Goal: Information Seeking & Learning: Find contact information

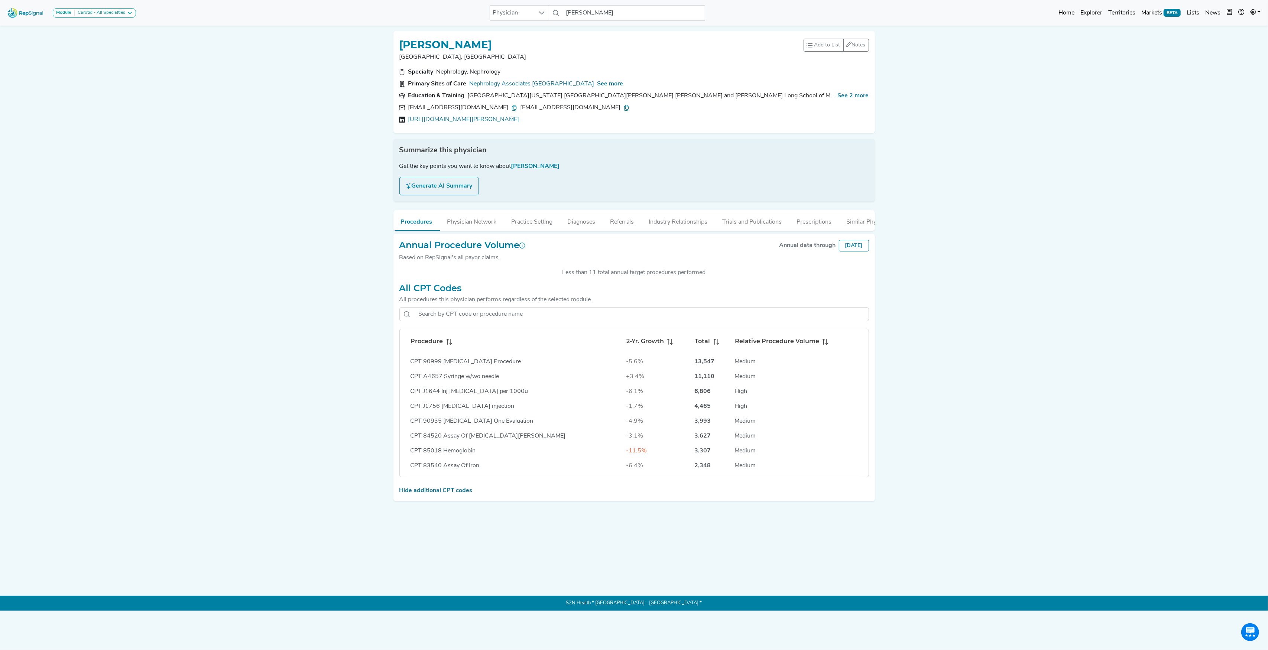
click at [416, 108] on div "[EMAIL_ADDRESS][DOMAIN_NAME]" at bounding box center [462, 107] width 109 height 9
copy div "[EMAIL_ADDRESS][DOMAIN_NAME]"
click at [624, 110] on icon at bounding box center [627, 108] width 6 height 6
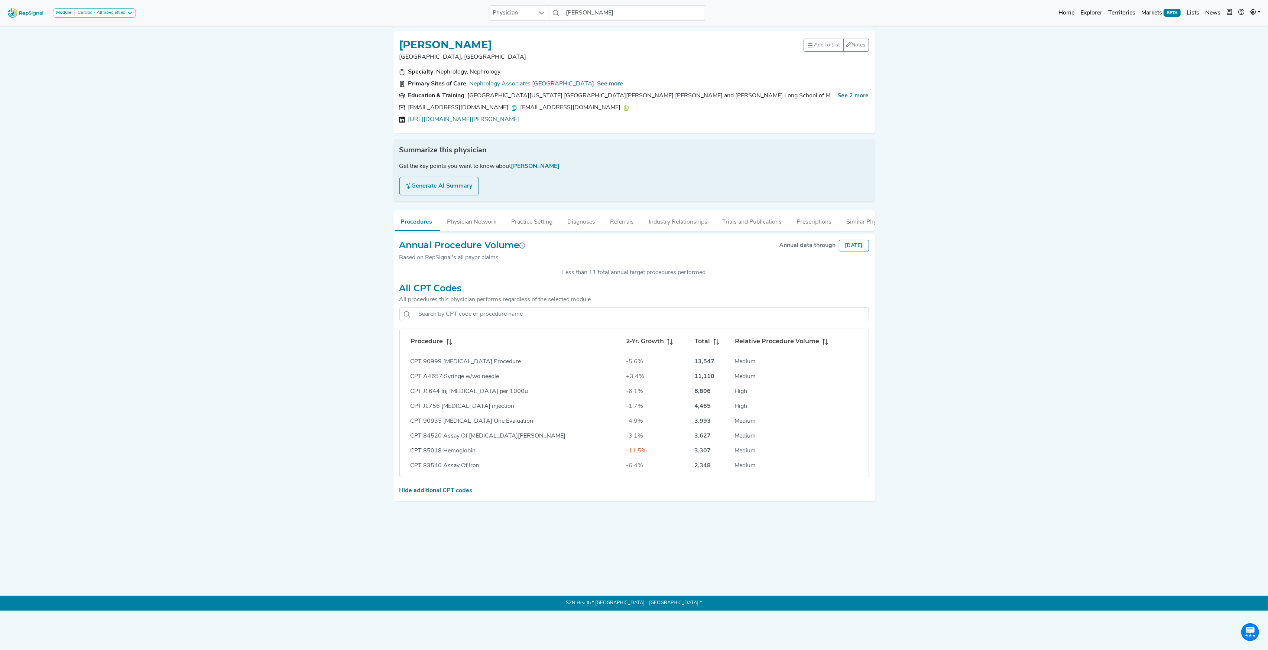
drag, startPoint x: 504, startPoint y: 104, endPoint x: 599, endPoint y: 113, distance: 95.5
click at [601, 110] on div "[EMAIL_ADDRESS][DOMAIN_NAME]" at bounding box center [575, 107] width 109 height 9
copy div "[EMAIL_ADDRESS][DOMAIN_NAME]"
click at [598, 82] on span "See more" at bounding box center [611, 84] width 26 height 6
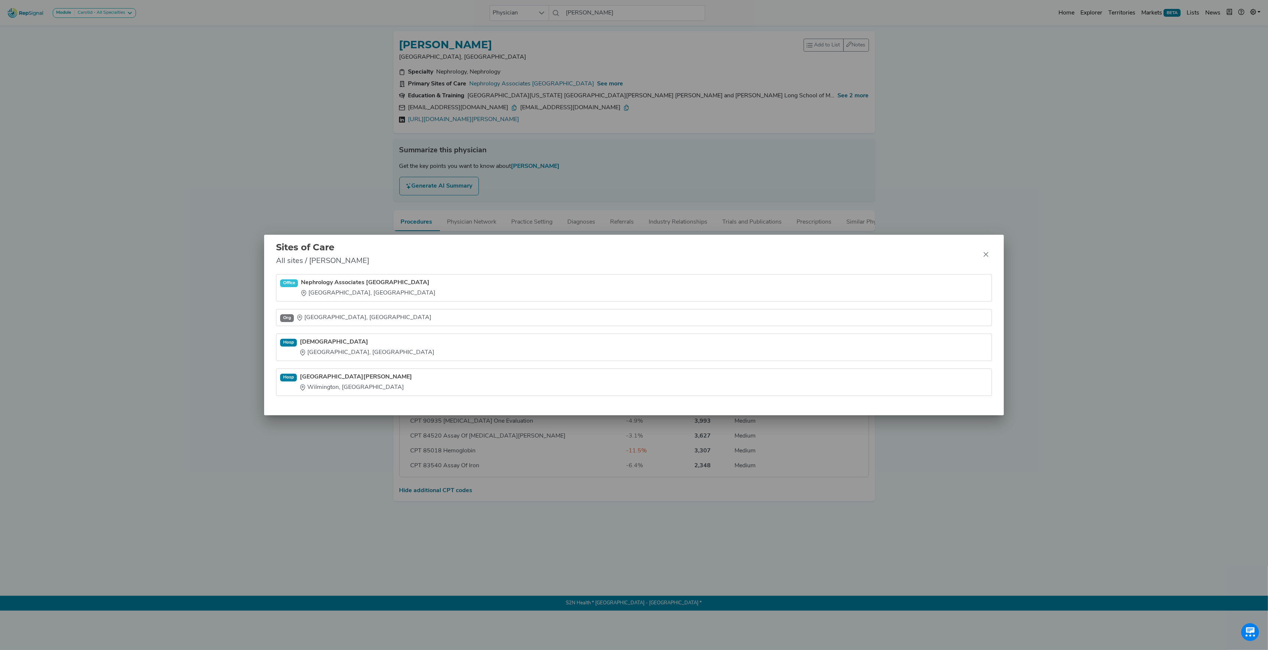
click at [304, 170] on div "Sites of Care All sites / [PERSON_NAME] Office Nephrology Associates [GEOGRAPHI…" at bounding box center [634, 325] width 1268 height 650
click at [517, 118] on div "Sites of Care All sites / [PERSON_NAME] Office Nephrology Associates [GEOGRAPHI…" at bounding box center [634, 325] width 1268 height 650
click at [989, 254] on icon "Close" at bounding box center [986, 255] width 6 height 6
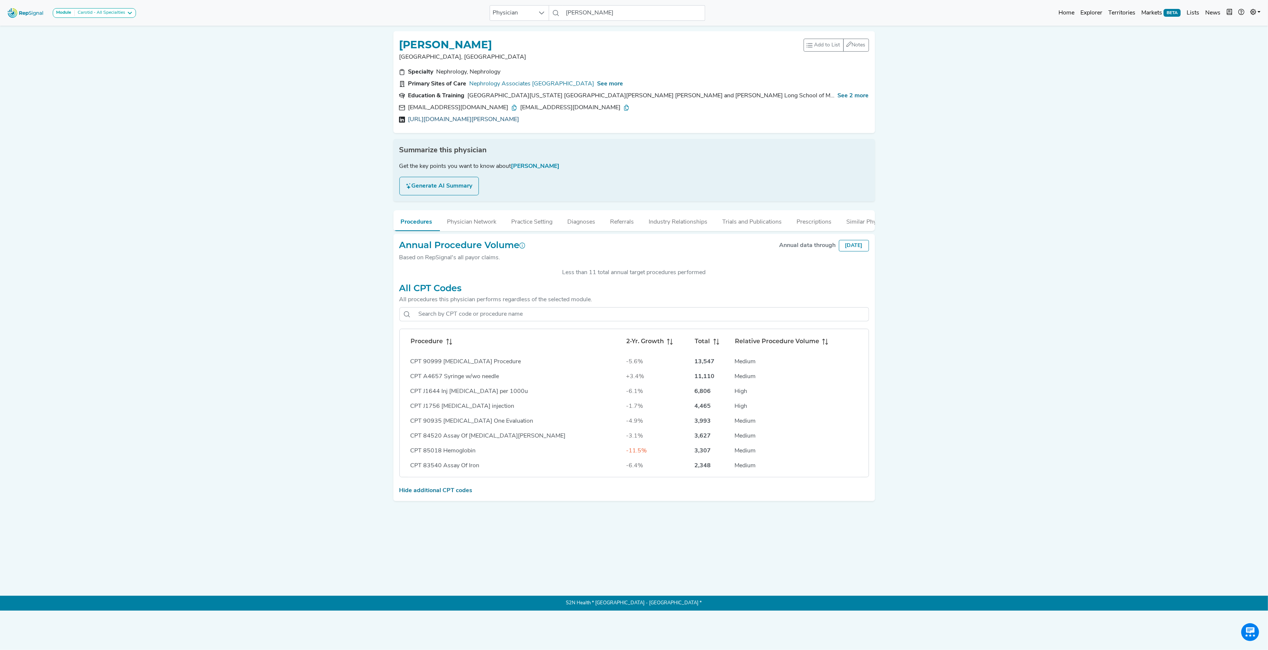
click at [520, 120] on link "[URL][DOMAIN_NAME][PERSON_NAME]" at bounding box center [463, 119] width 111 height 9
click at [586, 13] on input "[PERSON_NAME]" at bounding box center [634, 13] width 142 height 16
paste input "[PERSON_NAME]"
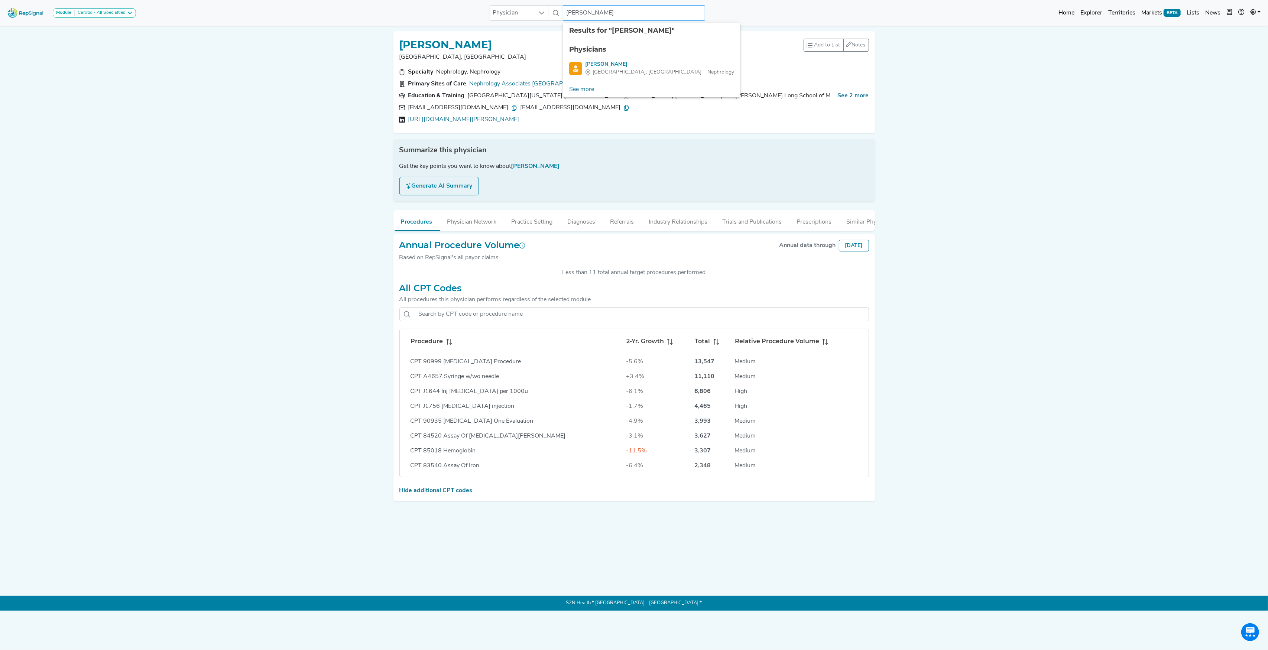
type input "[PERSON_NAME]"
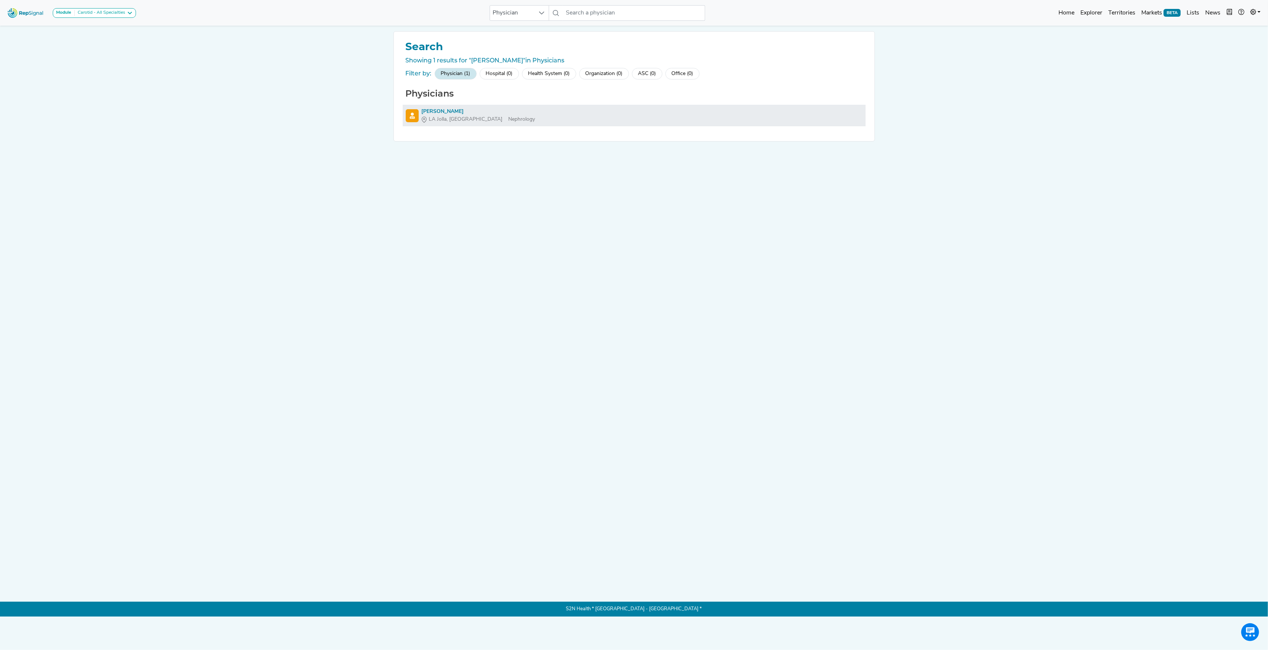
click at [433, 110] on div "[PERSON_NAME]" at bounding box center [479, 112] width 114 height 8
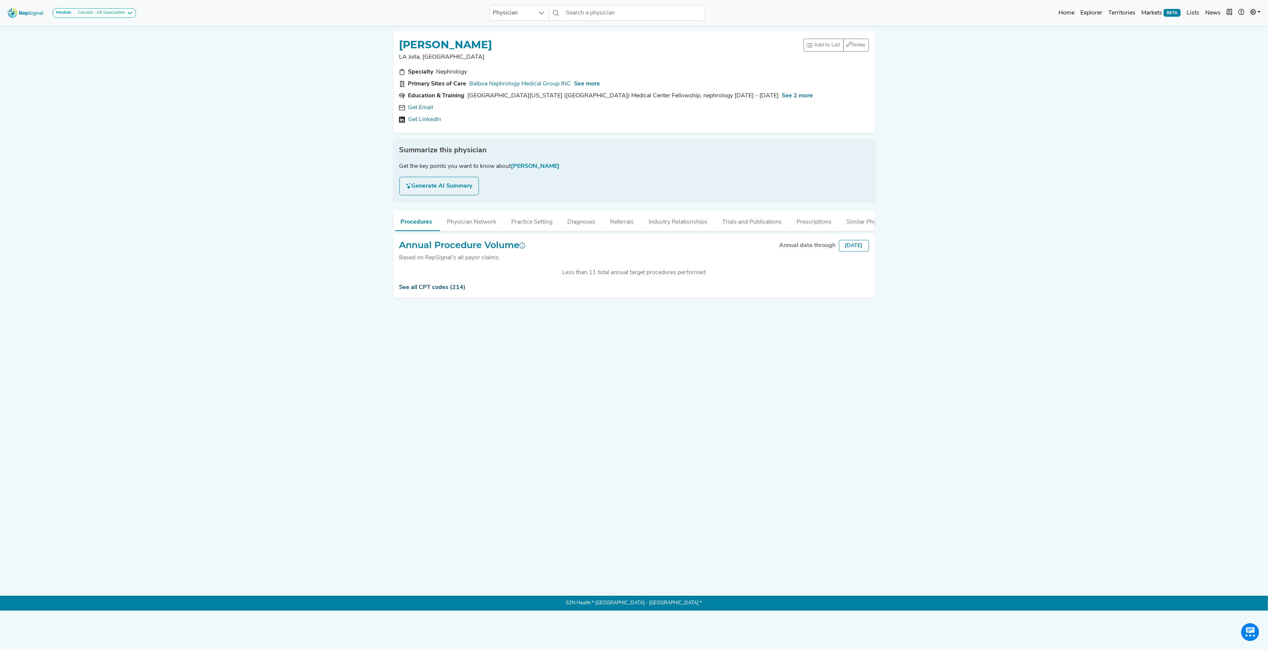
click at [444, 291] on link "See all CPT codes (214)" at bounding box center [433, 288] width 67 height 6
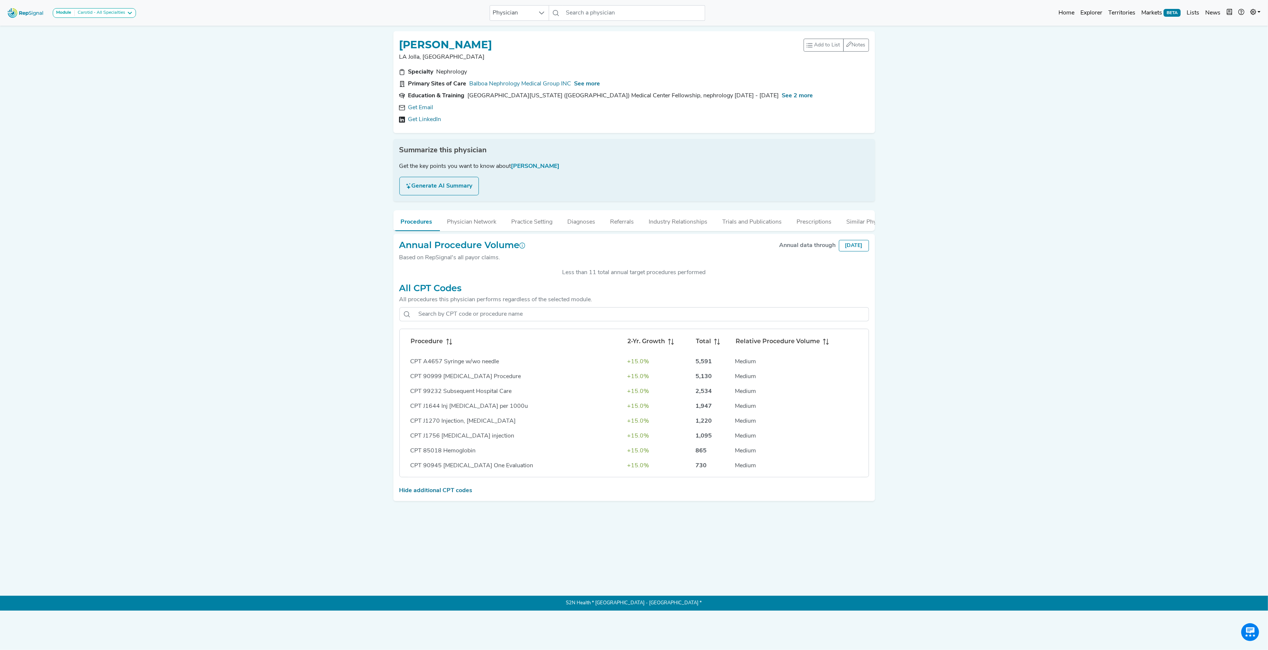
click at [448, 340] on icon at bounding box center [447, 339] width 3 height 1
click at [448, 345] on icon at bounding box center [449, 342] width 6 height 6
click at [446, 345] on icon at bounding box center [449, 342] width 6 height 6
click at [427, 108] on link "Get Email" at bounding box center [420, 107] width 25 height 9
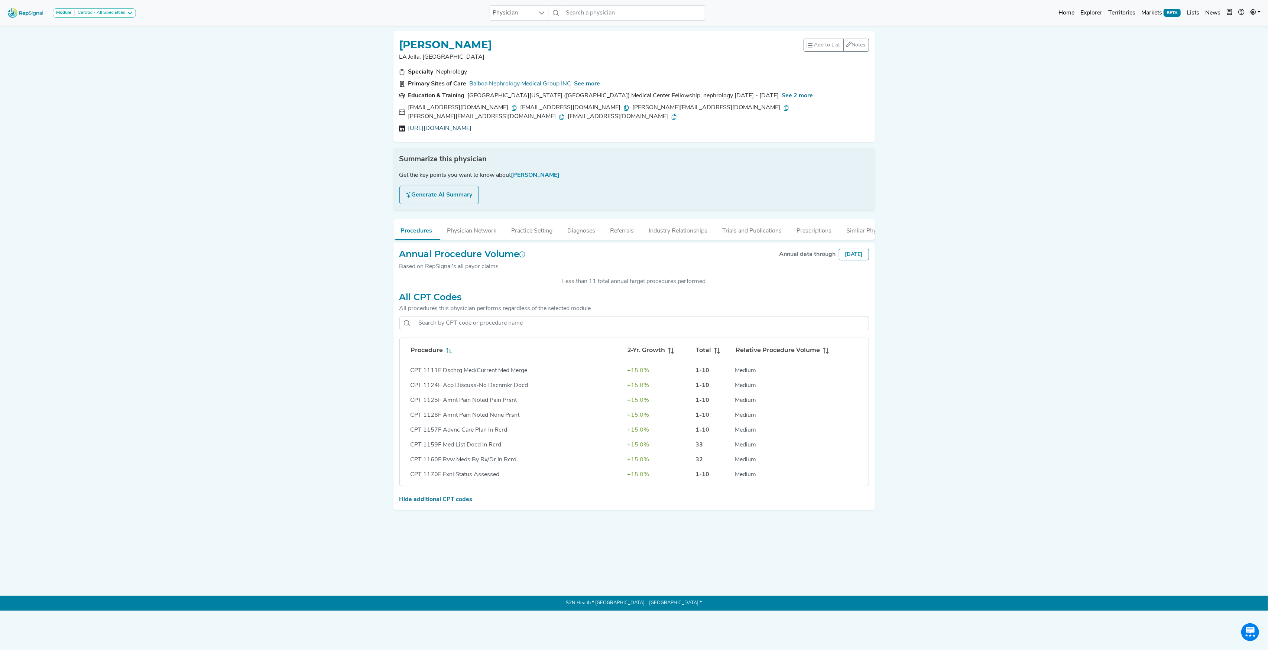
click at [459, 124] on link "[URL][DOMAIN_NAME]" at bounding box center [440, 128] width 64 height 9
drag, startPoint x: 408, startPoint y: 109, endPoint x: 464, endPoint y: 106, distance: 55.8
click at [464, 106] on div "[EMAIL_ADDRESS][DOMAIN_NAME]" at bounding box center [462, 107] width 109 height 9
copy div "[EMAIL_ADDRESS][DOMAIN_NAME]"
click at [586, 16] on input "text" at bounding box center [634, 13] width 142 height 16
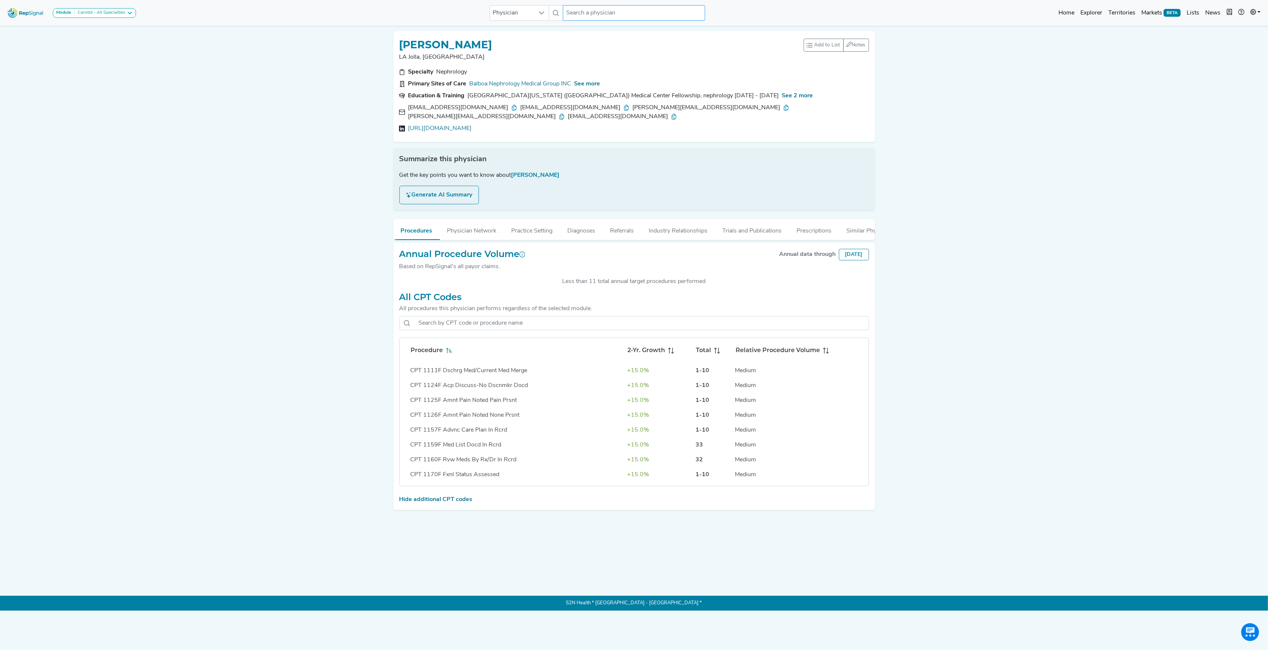
paste input "[PERSON_NAME]"
click at [599, 61] on div "[PERSON_NAME]" at bounding box center [659, 65] width 149 height 8
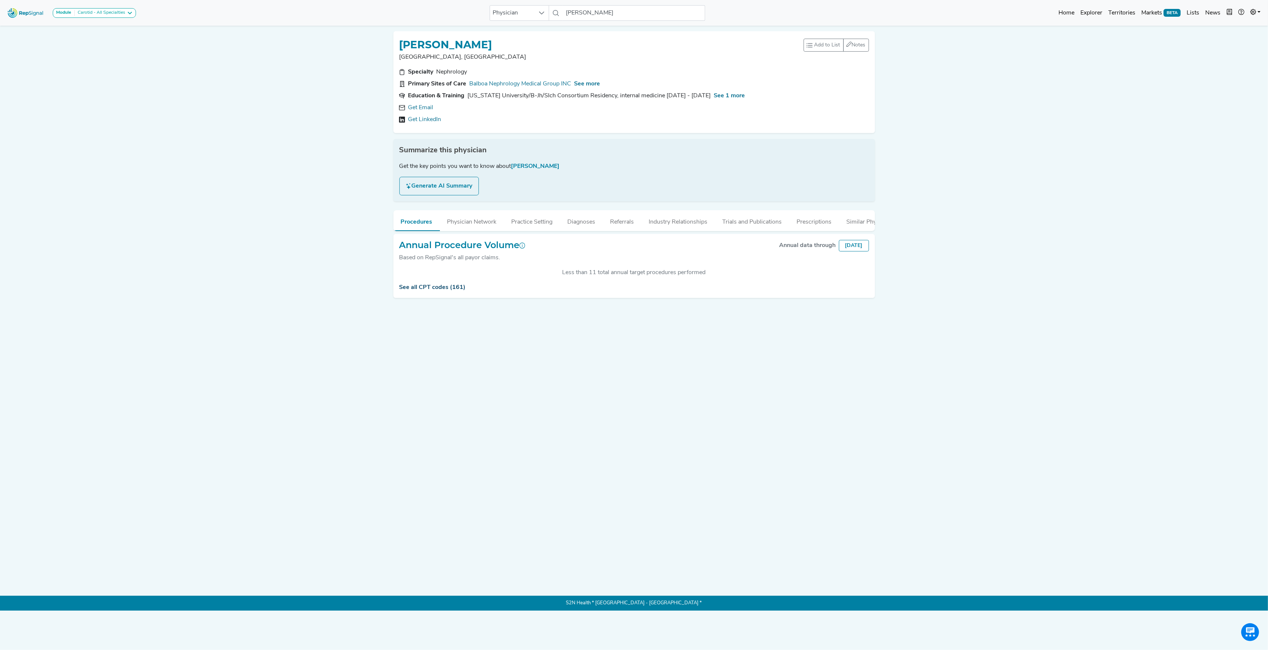
click at [430, 291] on div "See all CPT codes (161)" at bounding box center [635, 287] width 470 height 9
click at [430, 291] on link "See all CPT codes (161)" at bounding box center [433, 288] width 67 height 6
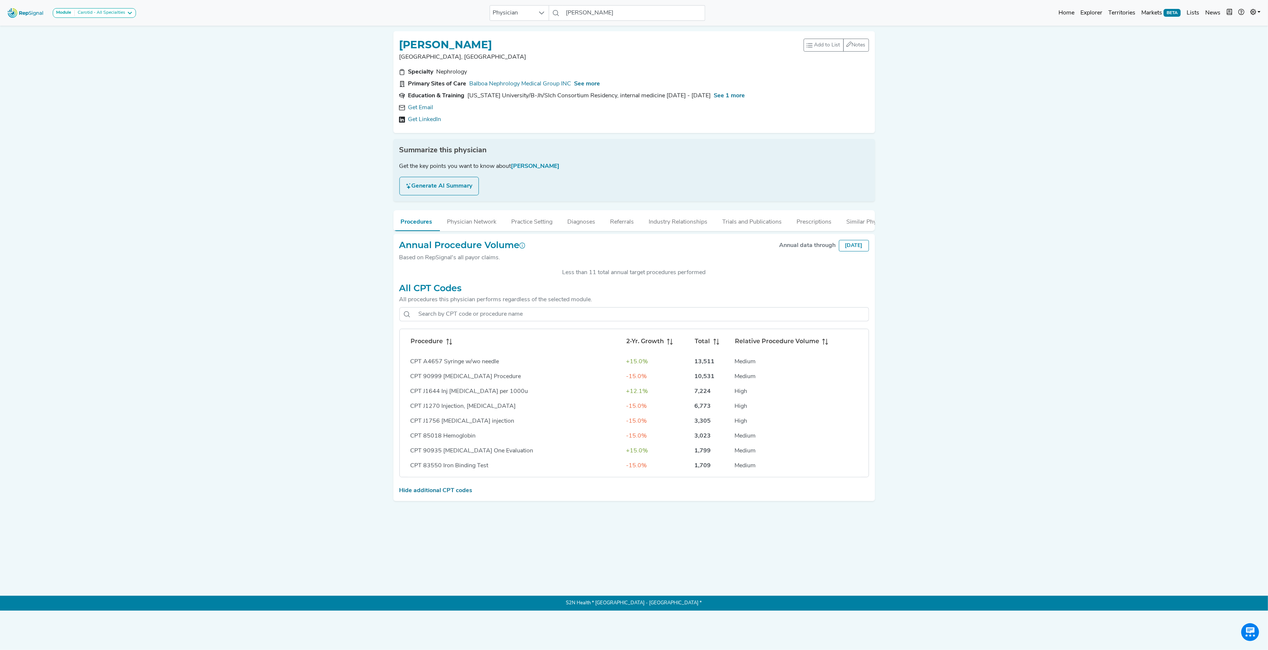
click at [448, 345] on icon at bounding box center [449, 342] width 6 height 6
click at [427, 107] on link "Get Email" at bounding box center [420, 107] width 25 height 9
click at [722, 97] on span "See 1 more" at bounding box center [729, 96] width 31 height 6
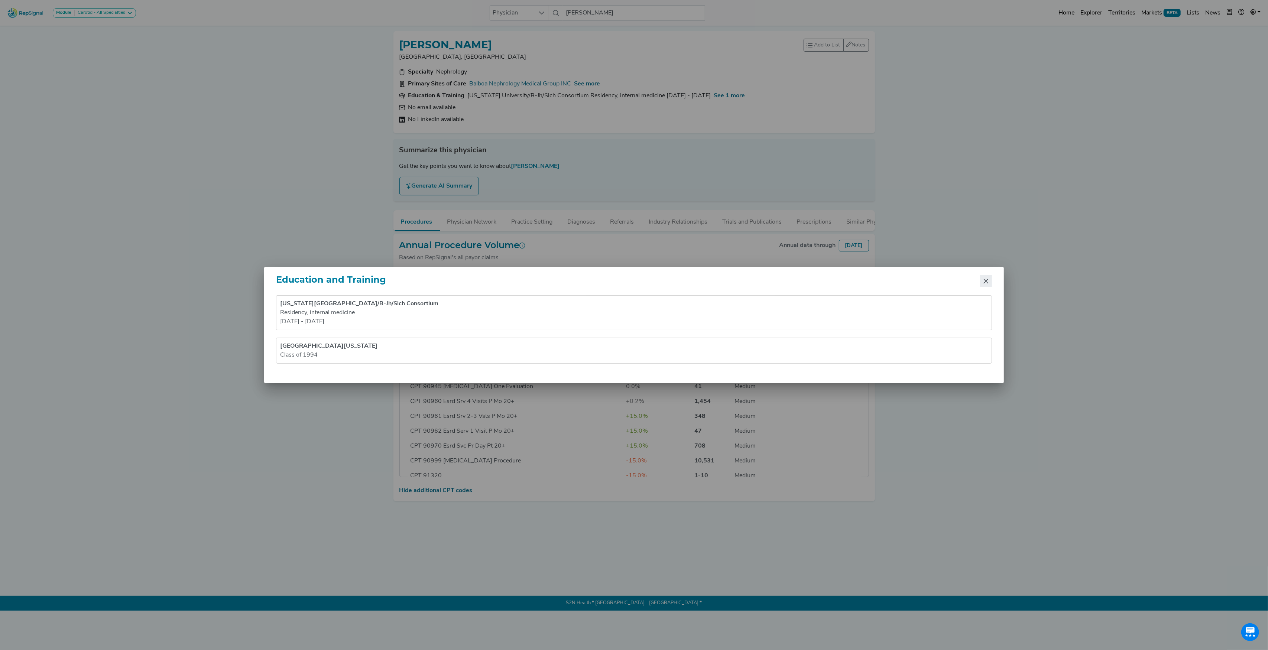
click at [984, 281] on icon "Close" at bounding box center [986, 281] width 6 height 6
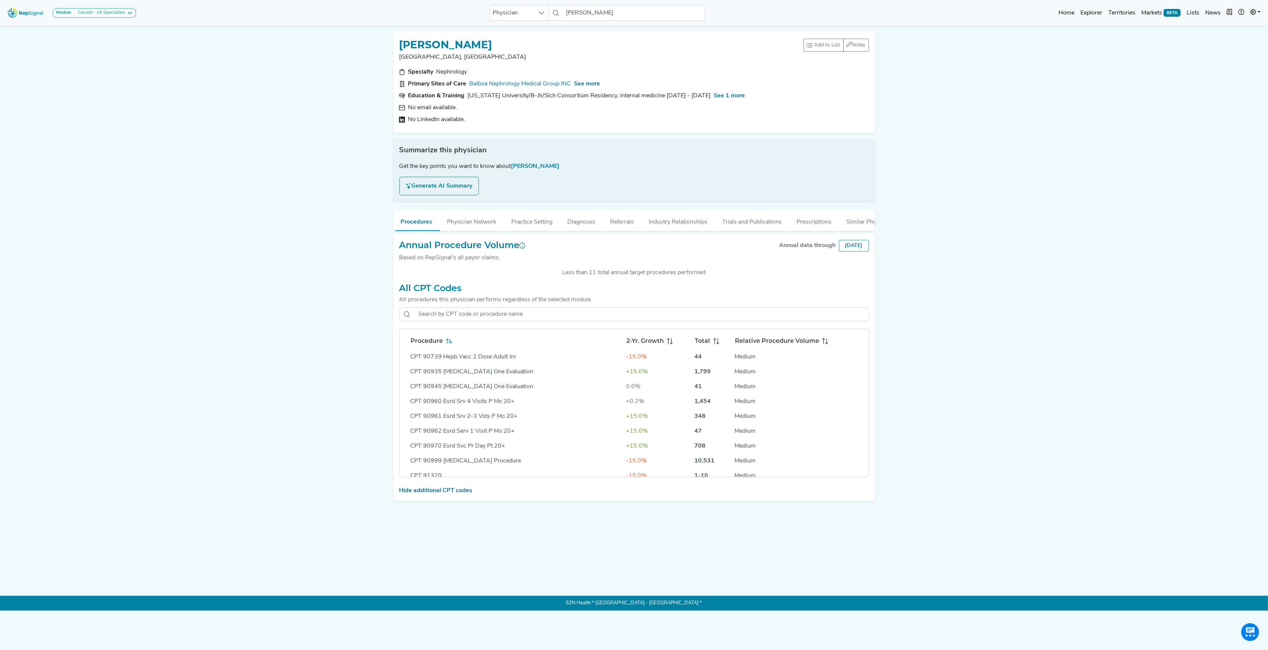
click at [442, 42] on h1 "[PERSON_NAME]" at bounding box center [446, 45] width 93 height 13
click at [592, 84] on span "See more" at bounding box center [588, 84] width 26 height 6
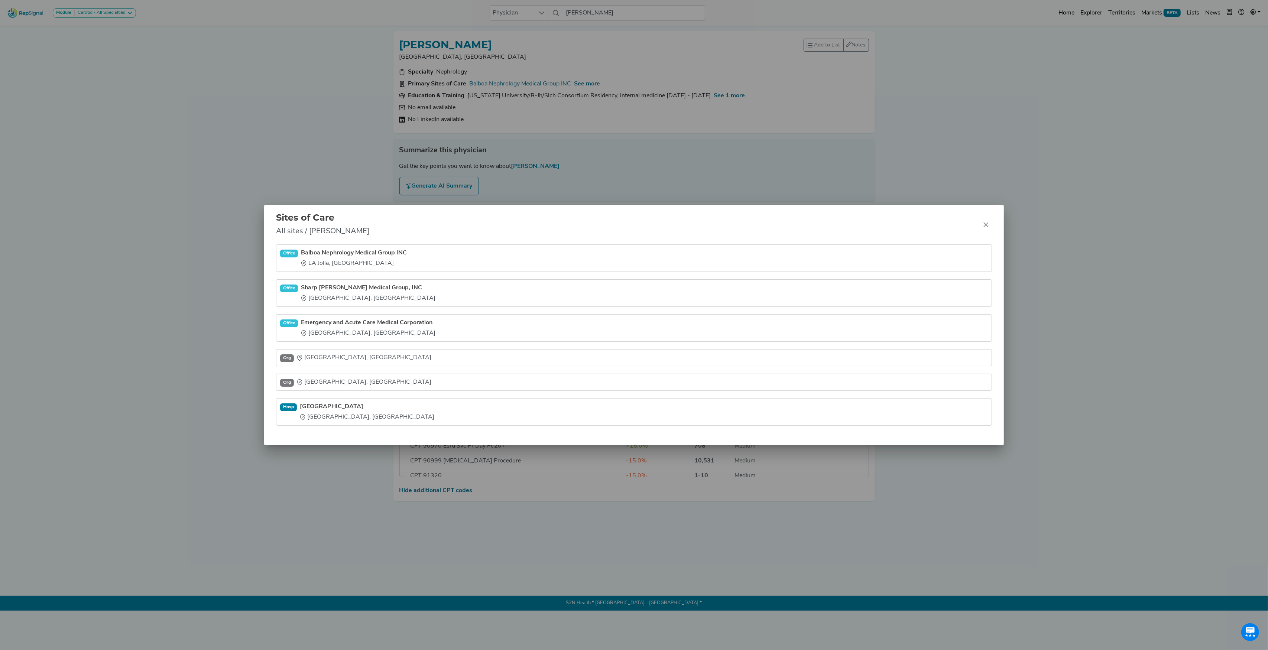
click at [403, 40] on div "Sites of Care All sites / [PERSON_NAME] Office Balboa Nephrology Medical Group …" at bounding box center [634, 325] width 1268 height 650
drag, startPoint x: 983, startPoint y: 224, endPoint x: 569, endPoint y: 105, distance: 430.4
click at [983, 224] on button "Close" at bounding box center [986, 225] width 12 height 12
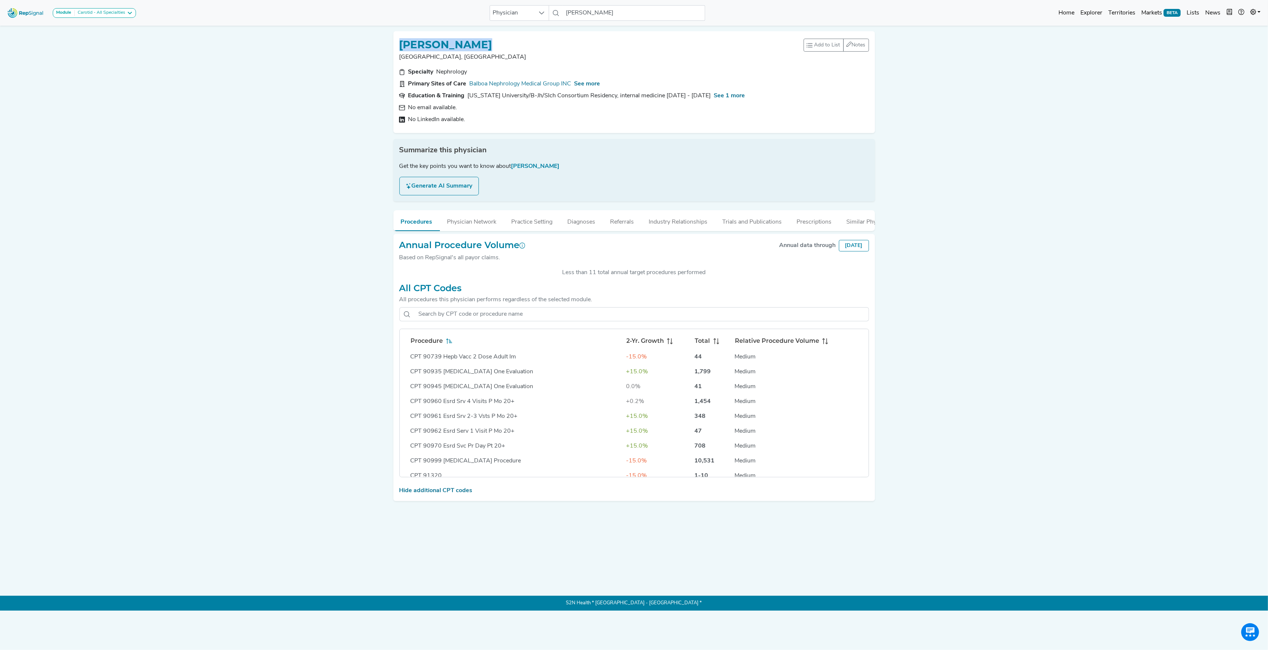
drag, startPoint x: 400, startPoint y: 45, endPoint x: 510, endPoint y: 49, distance: 110.1
click at [510, 49] on div "[PERSON_NAME]" at bounding box center [602, 44] width 404 height 14
copy h1 "[PERSON_NAME]"
click at [589, 12] on input "[PERSON_NAME]" at bounding box center [634, 13] width 142 height 16
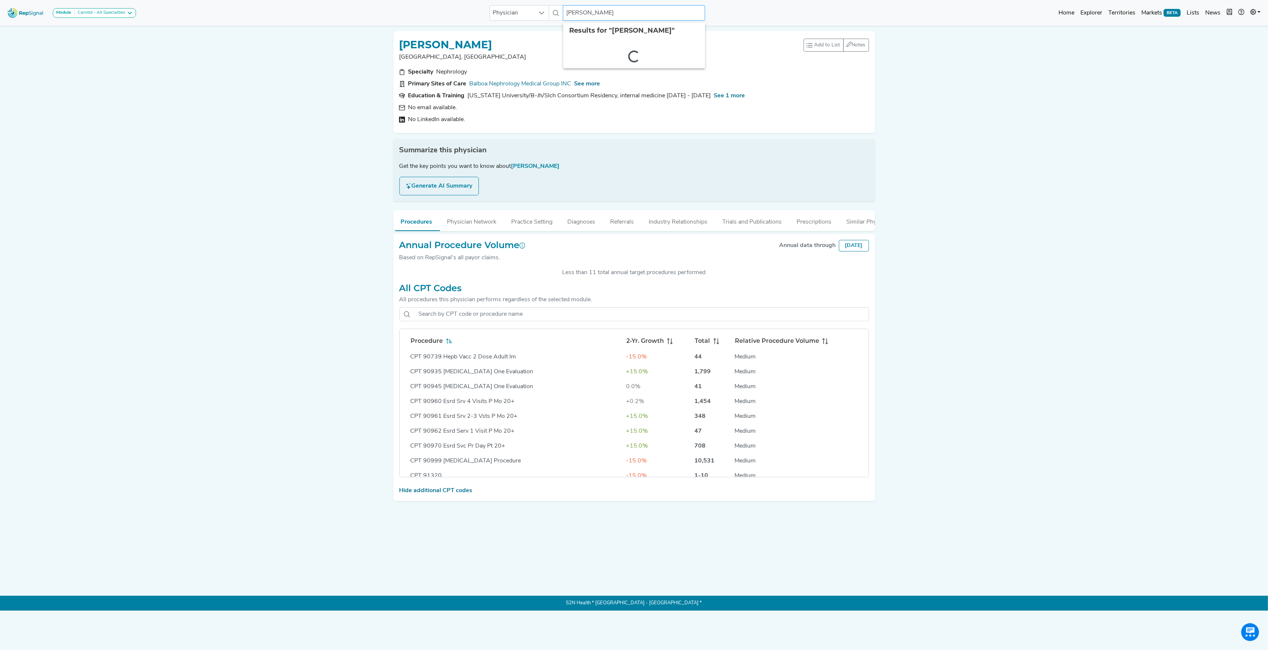
click at [589, 12] on input "[PERSON_NAME]" at bounding box center [634, 13] width 142 height 16
paste input "[PERSON_NAME]"
click at [591, 61] on div "[PERSON_NAME]" at bounding box center [659, 65] width 149 height 8
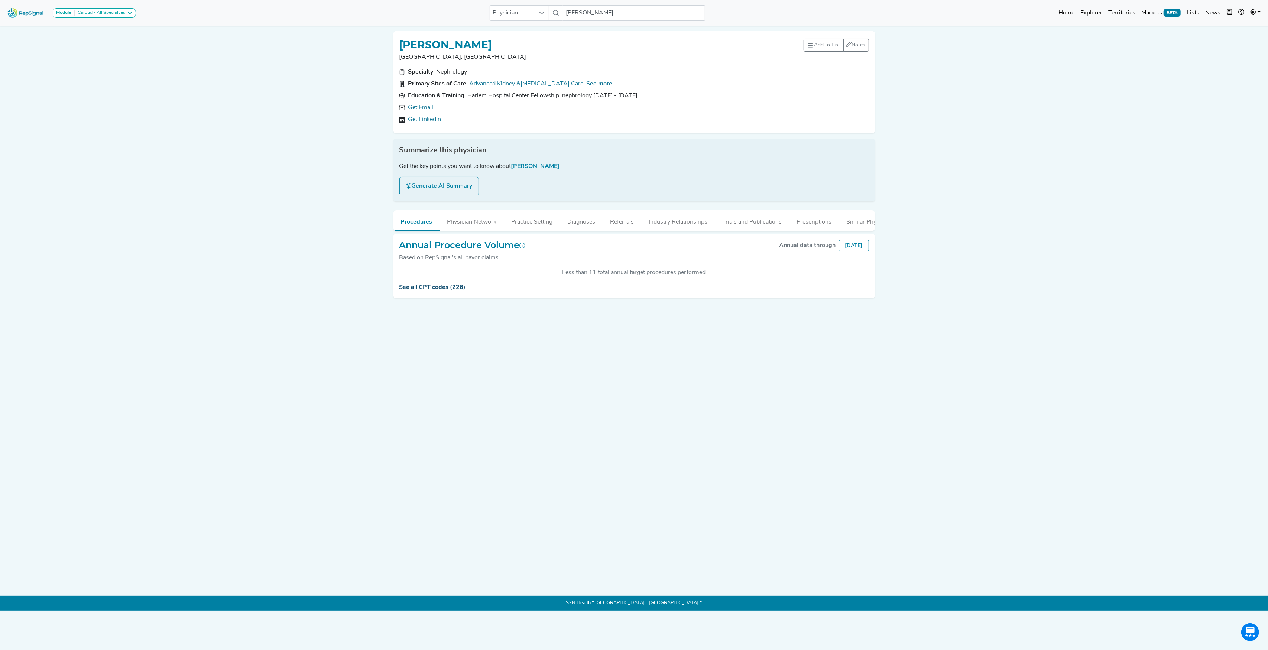
click at [451, 291] on link "See all CPT codes (226)" at bounding box center [433, 288] width 67 height 6
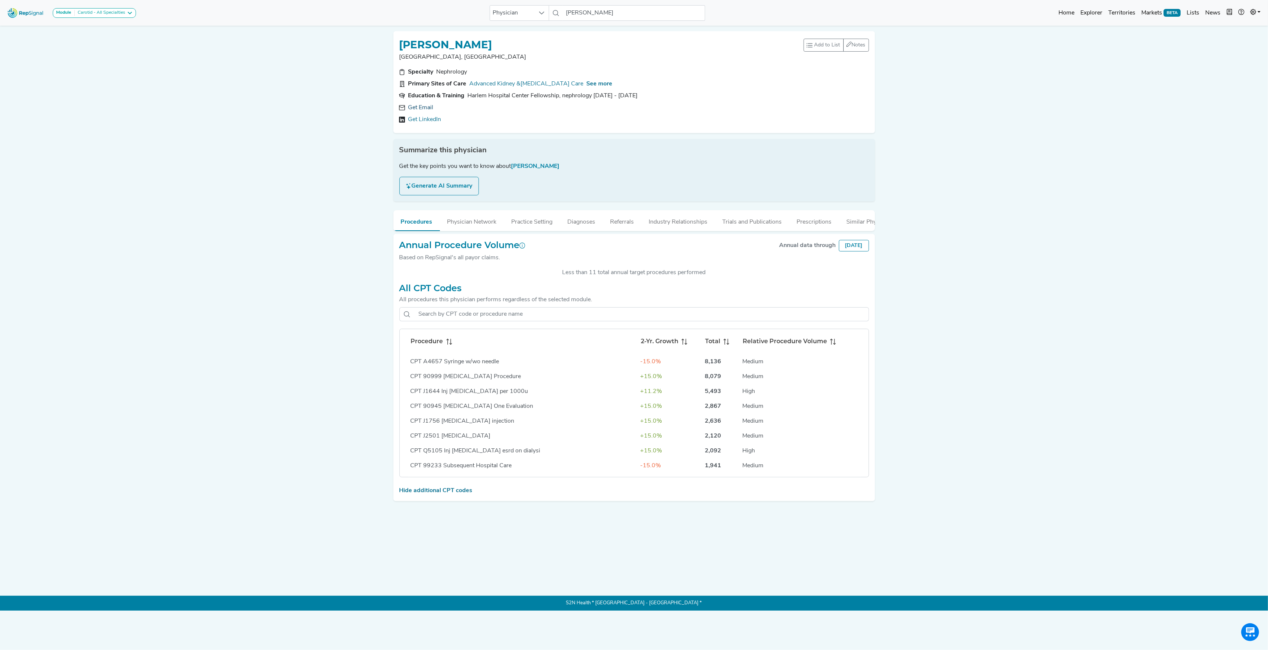
click at [430, 106] on link "Get Email" at bounding box center [420, 107] width 25 height 9
click at [448, 345] on icon at bounding box center [449, 342] width 6 height 6
click at [618, 17] on input "[PERSON_NAME]" at bounding box center [634, 13] width 142 height 16
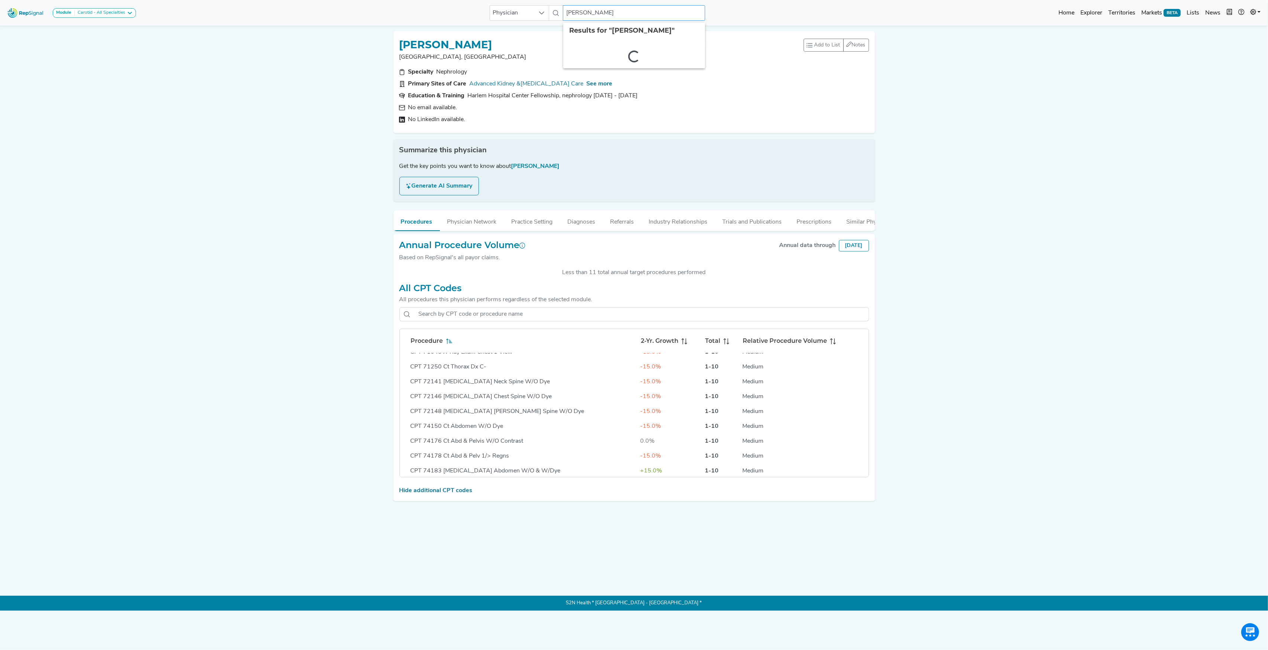
click at [618, 17] on input "[PERSON_NAME]" at bounding box center [634, 13] width 142 height 16
paste input "[PERSON_NAME]"
type input "[PERSON_NAME]"
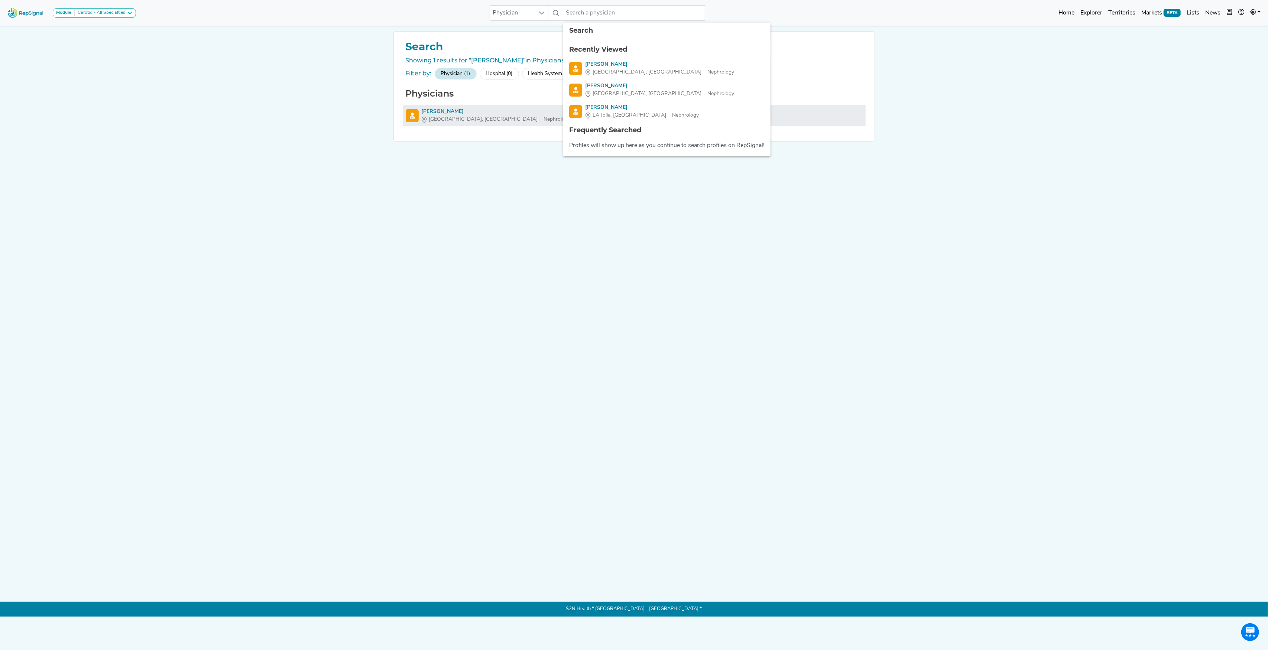
click at [445, 110] on div "[PERSON_NAME]" at bounding box center [496, 112] width 149 height 8
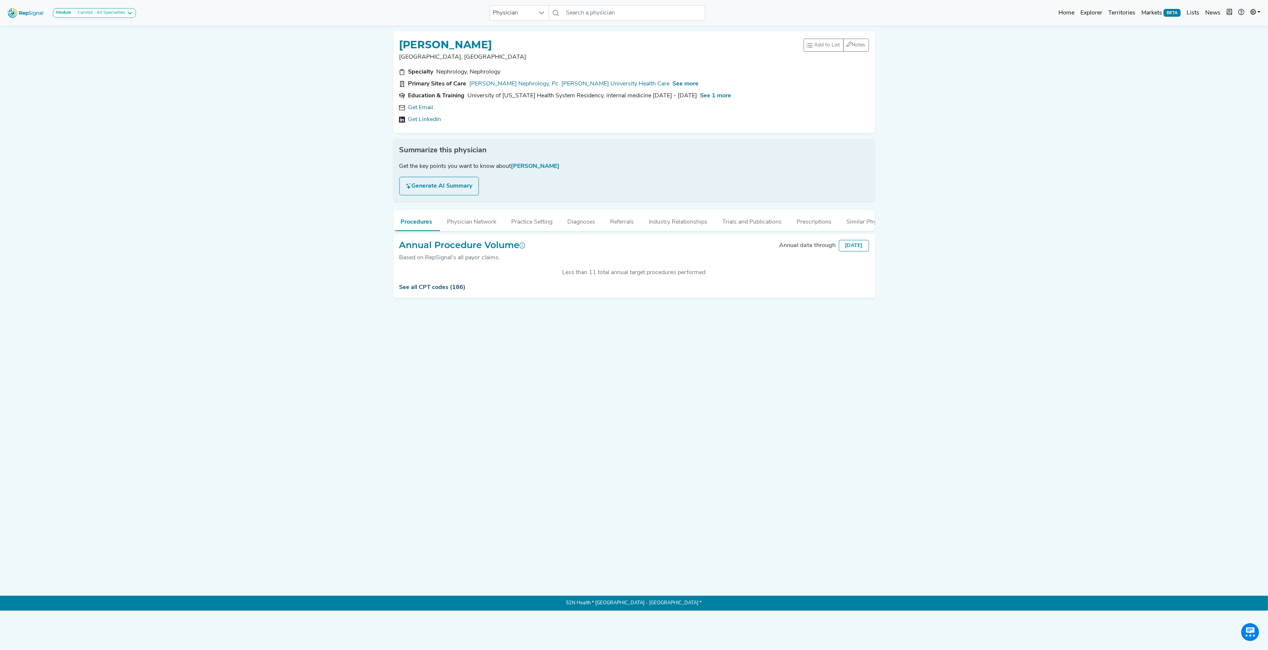
click at [461, 291] on link "See all CPT codes (186)" at bounding box center [433, 288] width 67 height 6
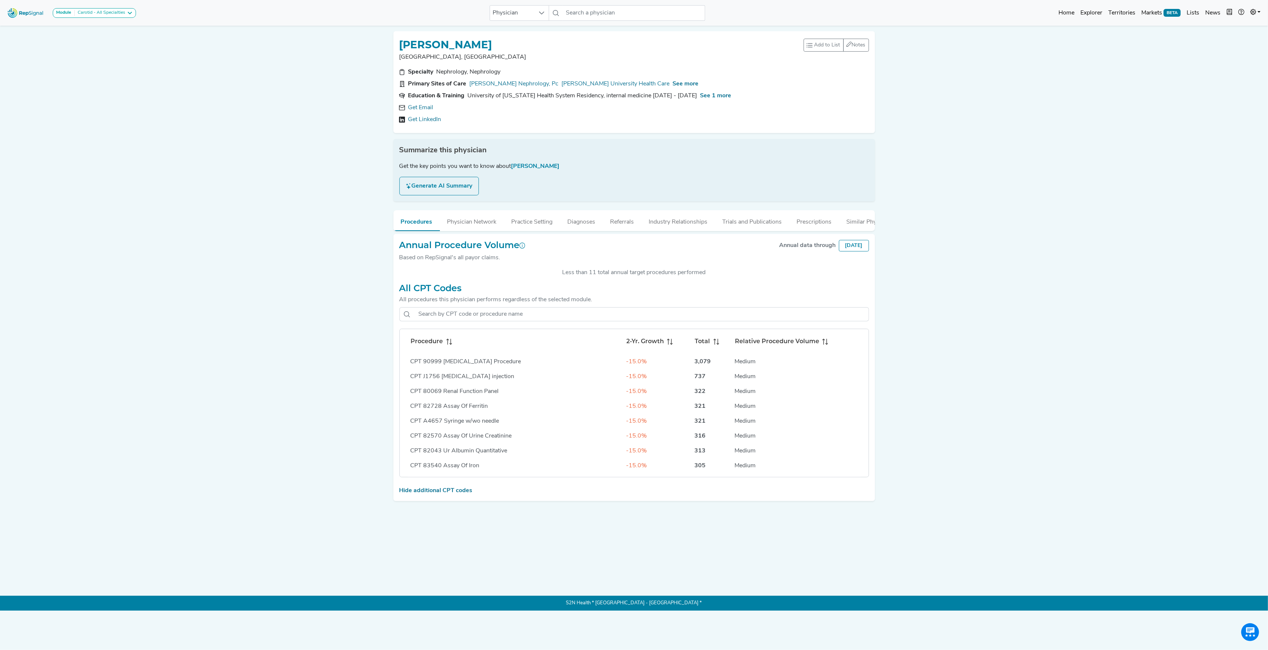
click at [449, 345] on icon at bounding box center [449, 342] width 6 height 6
click at [565, 13] on input "text" at bounding box center [634, 13] width 142 height 16
paste input "Jukaku Tayeb"
type input "Jukaku Tayeb"
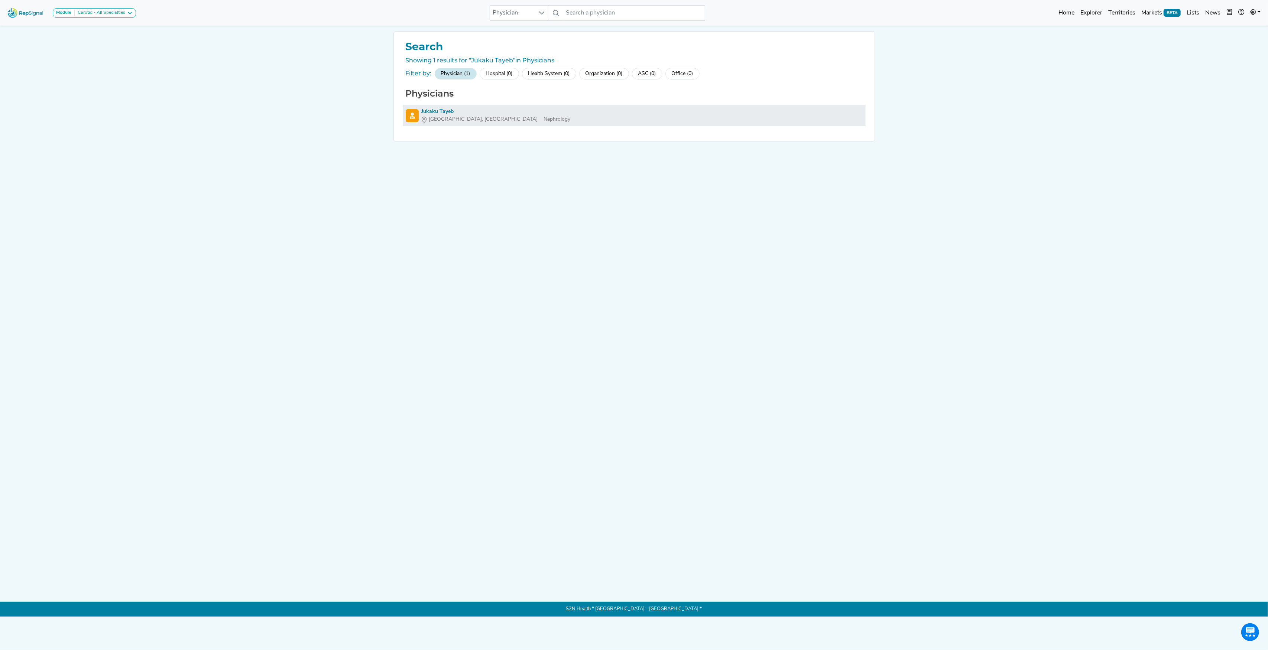
click at [443, 113] on div "Jukaku Tayeb" at bounding box center [496, 112] width 149 height 8
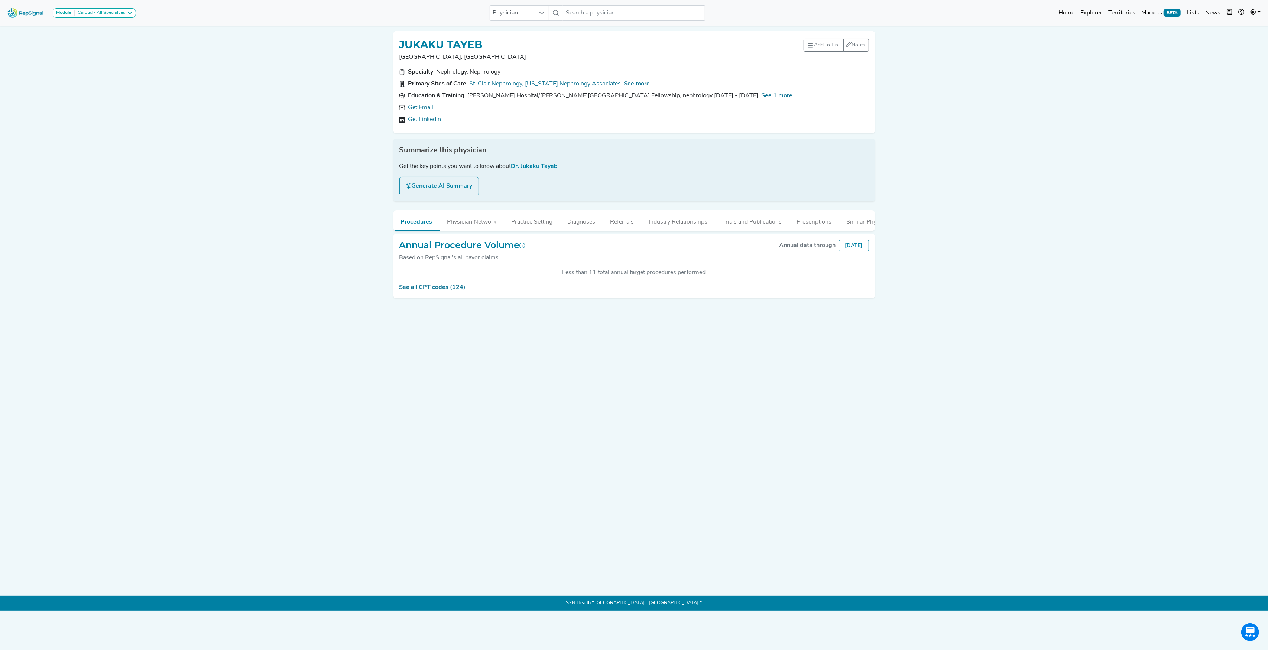
click at [444, 291] on div "See all CPT codes (124)" at bounding box center [635, 287] width 470 height 9
click at [444, 291] on link "See all CPT codes (124)" at bounding box center [433, 288] width 67 height 6
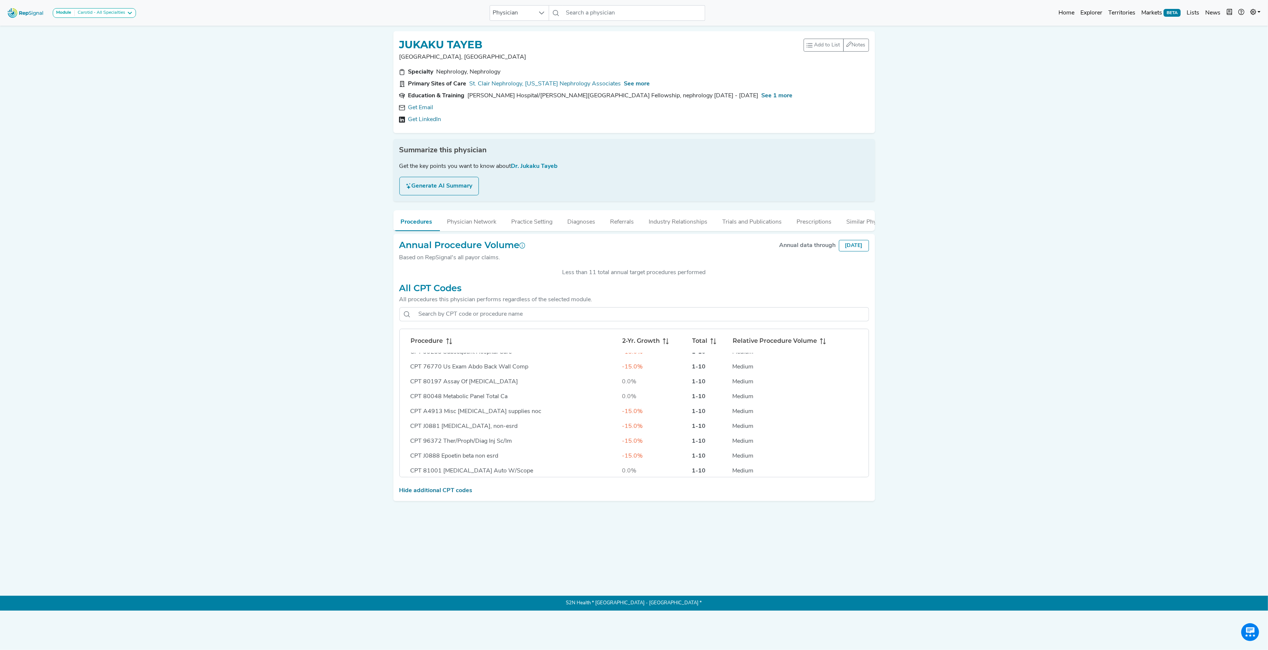
scroll to position [1536, 0]
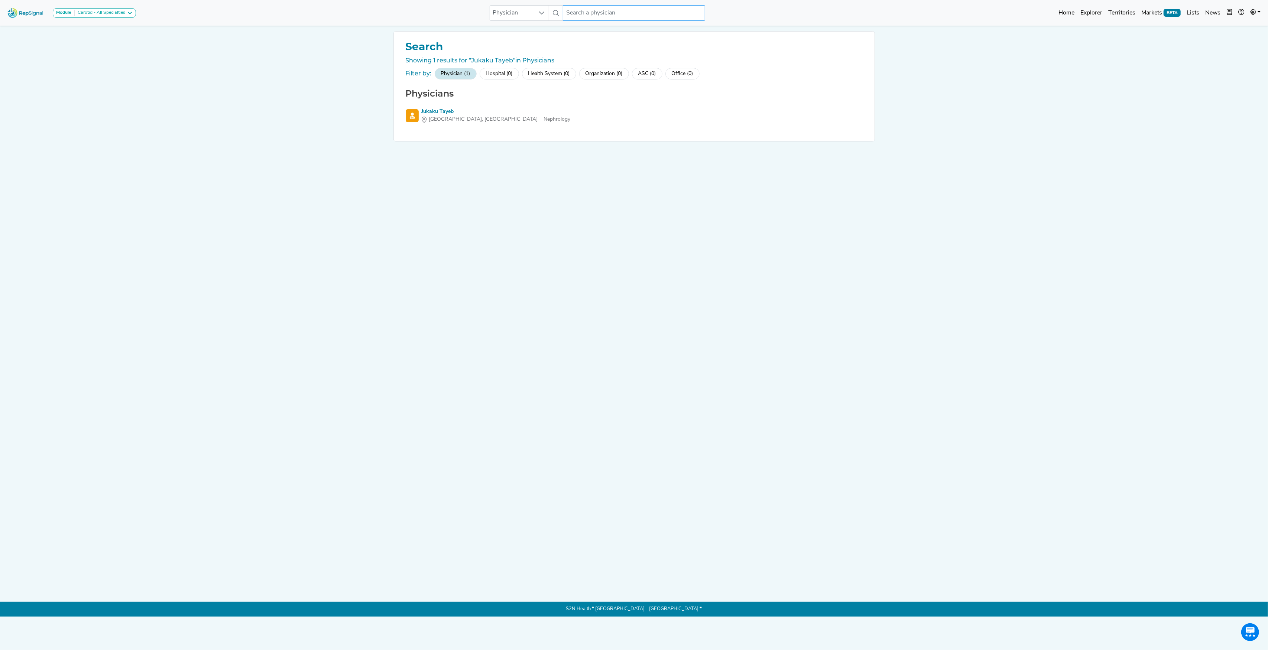
click at [587, 8] on input "text" at bounding box center [634, 13] width 142 height 16
paste input "[PERSON_NAME]"
click at [589, 10] on input "[PERSON_NAME]" at bounding box center [634, 13] width 142 height 16
type input "[PERSON_NAME]"
click at [604, 61] on div "[PERSON_NAME]" at bounding box center [641, 65] width 113 height 8
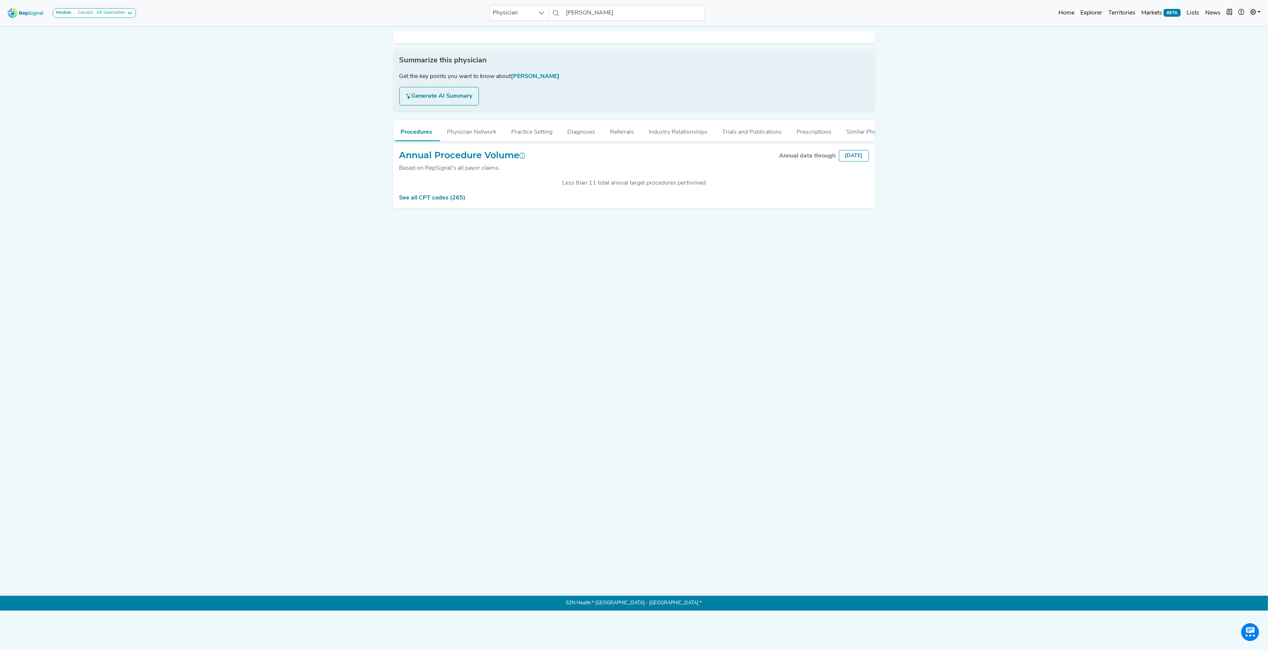
click at [430, 206] on div "Summarize this physician Get the key points you want to know about [PERSON_NAME…" at bounding box center [634, 301] width 491 height 553
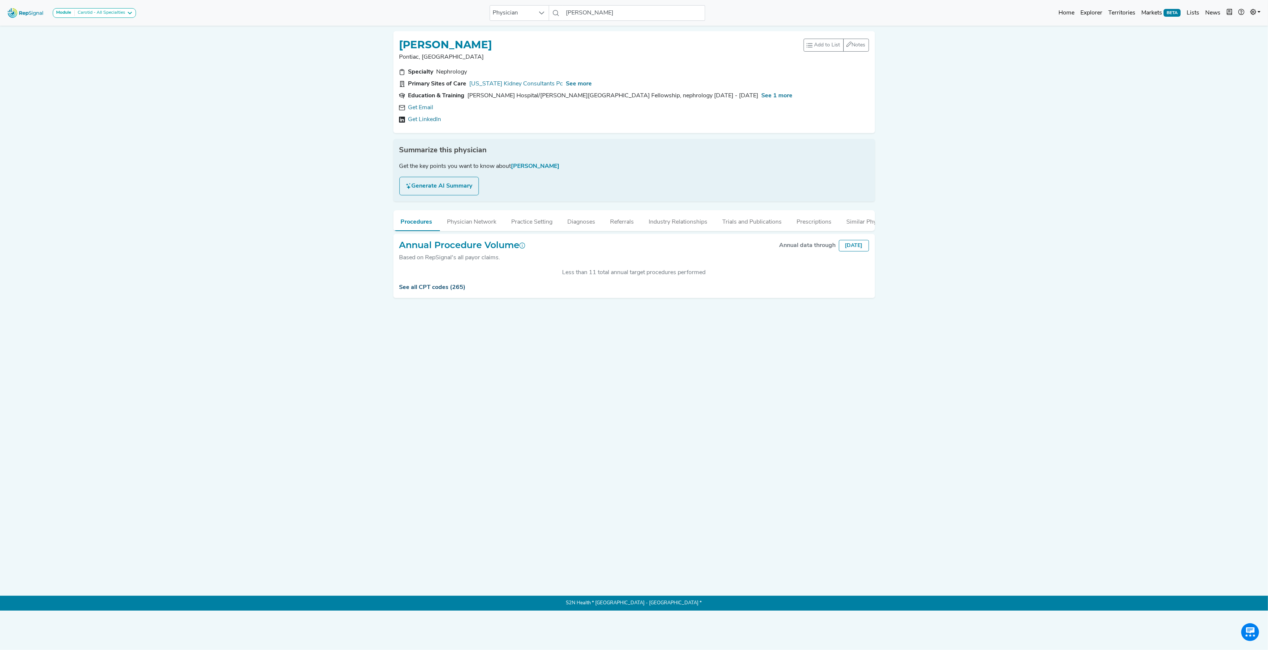
click at [427, 291] on link "See all CPT codes (265)" at bounding box center [433, 288] width 67 height 6
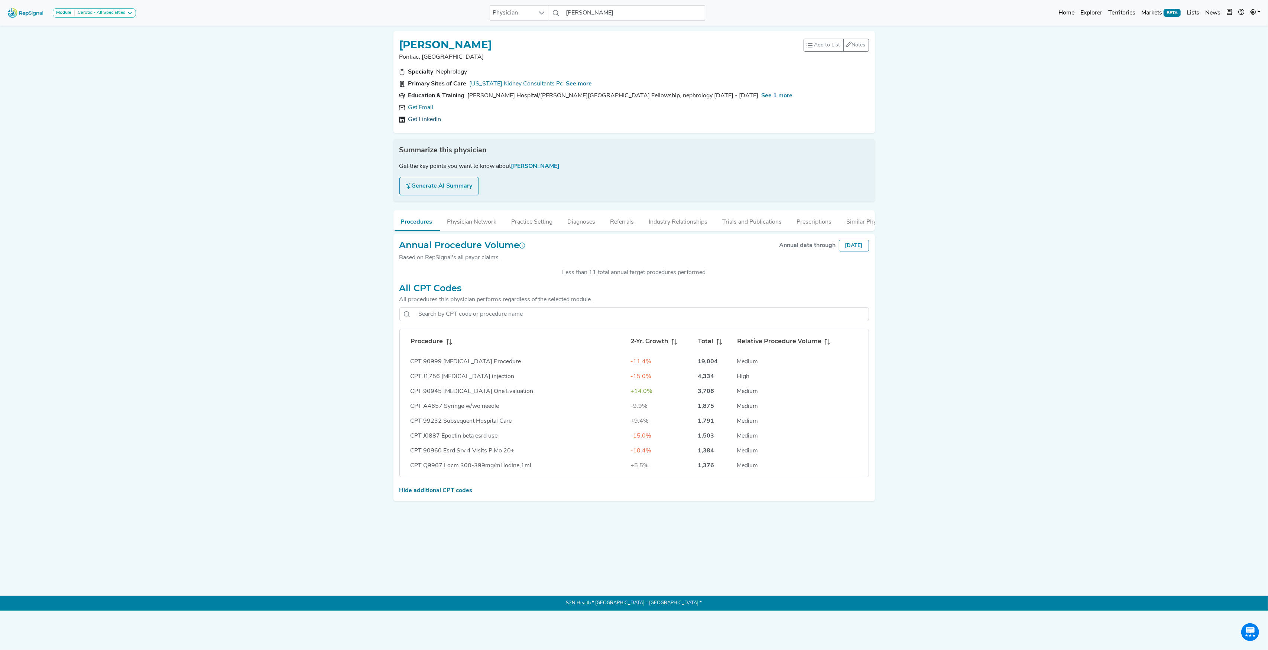
click at [424, 117] on link "Get LinkedIn" at bounding box center [424, 119] width 33 height 9
click at [426, 109] on div "[EMAIL_ADDRESS][PERSON_NAME][DOMAIN_NAME]" at bounding box center [486, 107] width 157 height 9
copy div "[EMAIL_ADDRESS][PERSON_NAME][DOMAIN_NAME]"
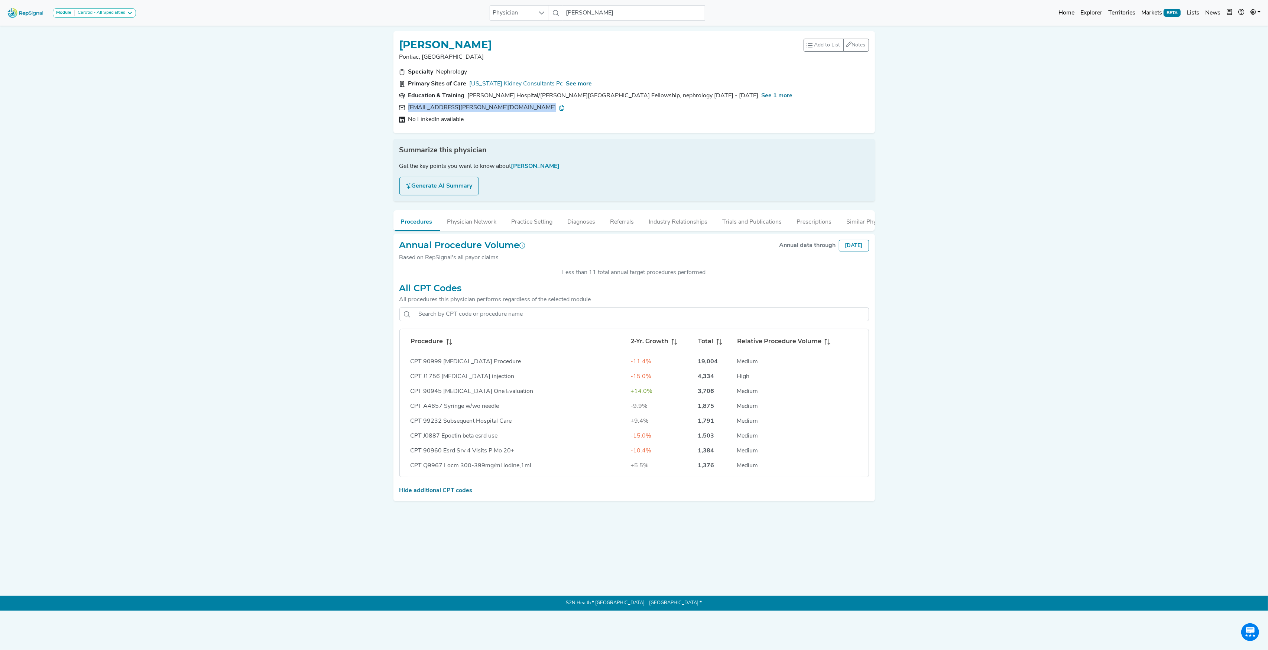
copy div "[EMAIL_ADDRESS][PERSON_NAME][DOMAIN_NAME]"
click at [418, 44] on h1 "[PERSON_NAME]" at bounding box center [446, 45] width 93 height 13
copy h1 "[PERSON_NAME]"
